Goal: Find specific page/section: Find specific page/section

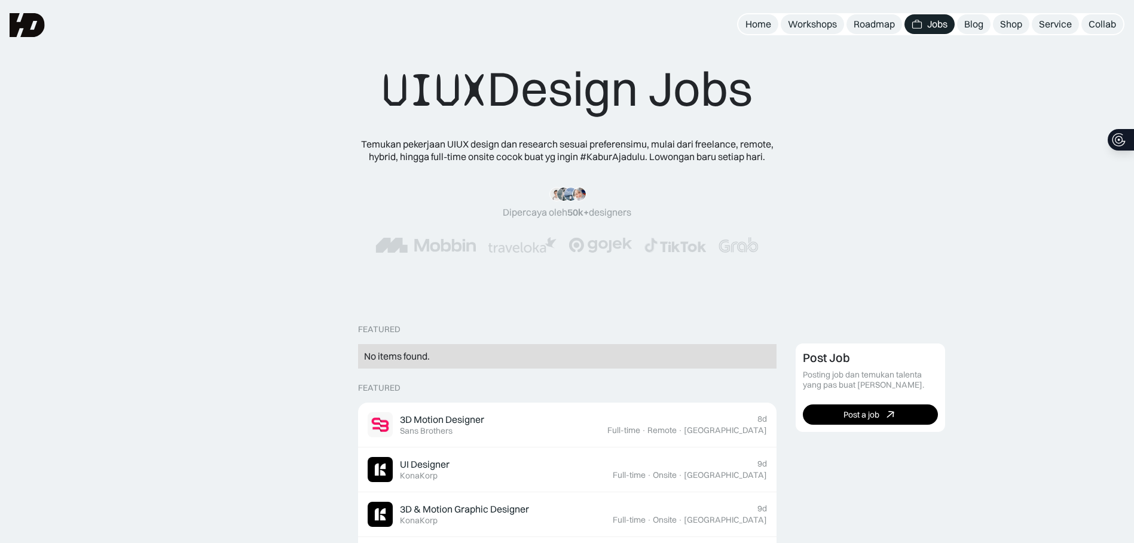
click at [815, 130] on div "UIUX Design Jobs Temukan pekerjaan UIUX design dan research sesuai preferensimu…" at bounding box center [567, 168] width 1038 height 217
click at [916, 19] on img at bounding box center [917, 24] width 11 height 11
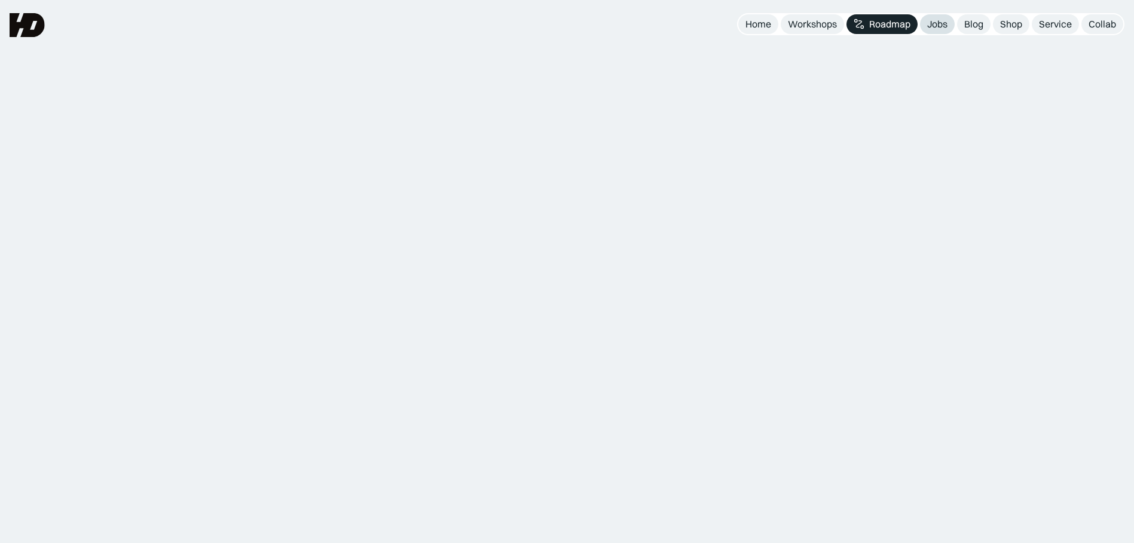
drag, startPoint x: 0, startPoint y: 0, endPoint x: 919, endPoint y: 24, distance: 919.8
click at [920, 24] on link "Jobs" at bounding box center [937, 24] width 35 height 20
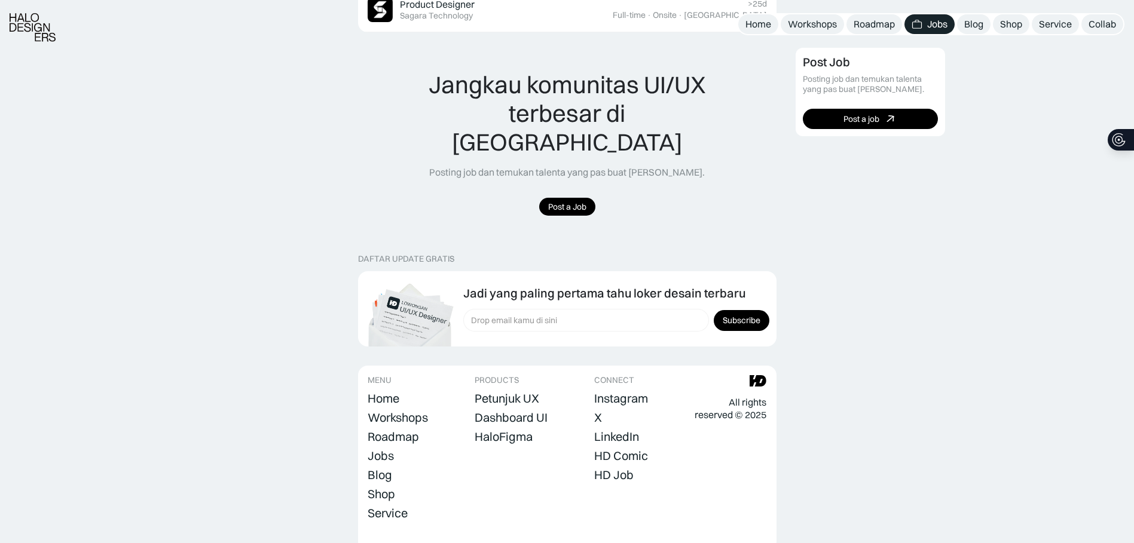
scroll to position [891, 0]
